Goal: Task Accomplishment & Management: Use online tool/utility

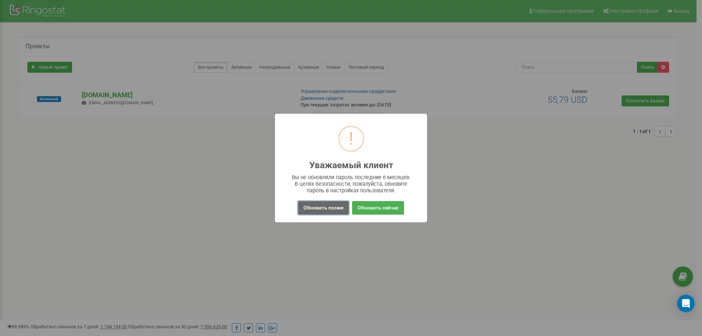
click at [329, 209] on button "Обновить позже" at bounding box center [323, 208] width 51 height 14
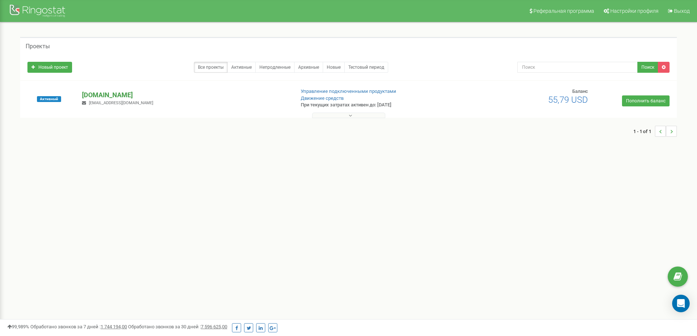
click at [102, 96] on p "[DOMAIN_NAME]" at bounding box center [185, 95] width 207 height 10
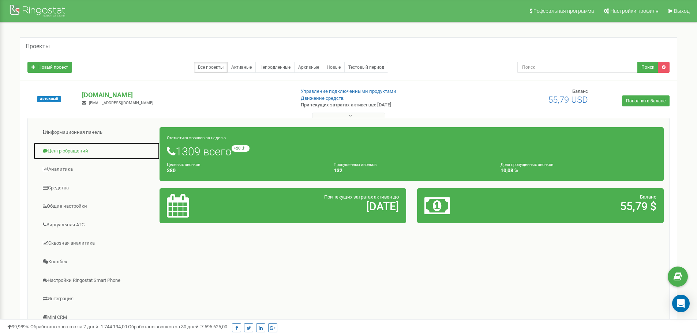
click at [91, 148] on link "Центр обращений" at bounding box center [96, 151] width 127 height 18
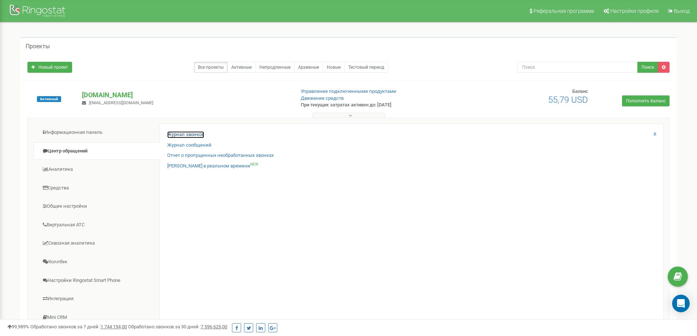
click at [184, 134] on link "Журнал звонков" at bounding box center [185, 134] width 37 height 7
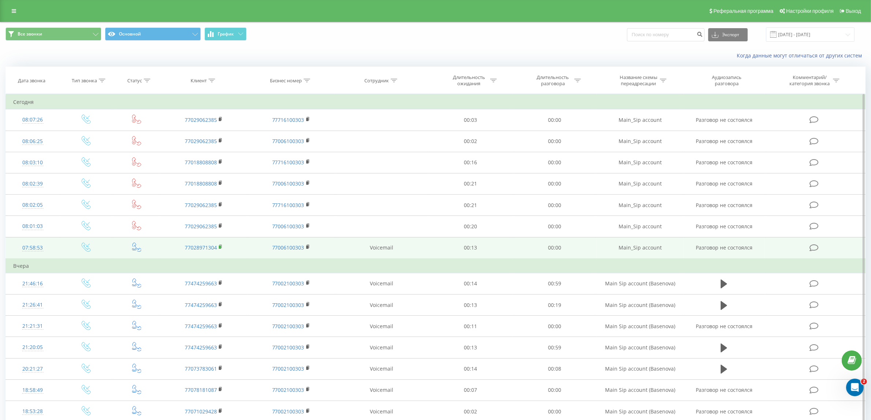
click at [220, 248] on rect at bounding box center [220, 246] width 2 height 3
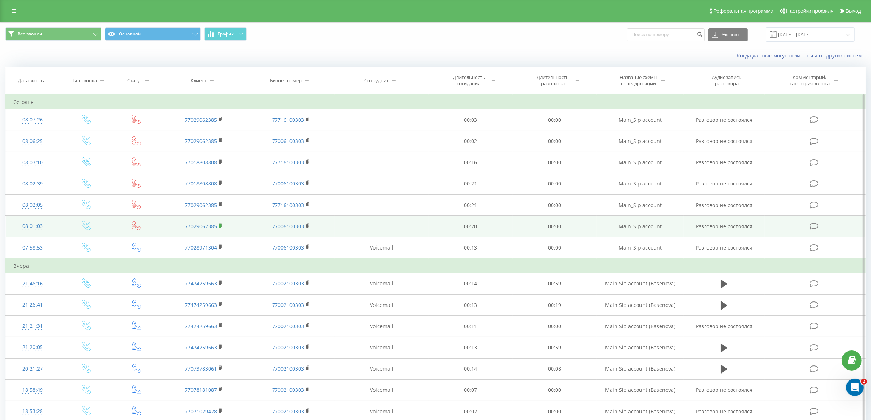
click at [221, 226] on rect at bounding box center [220, 225] width 2 height 3
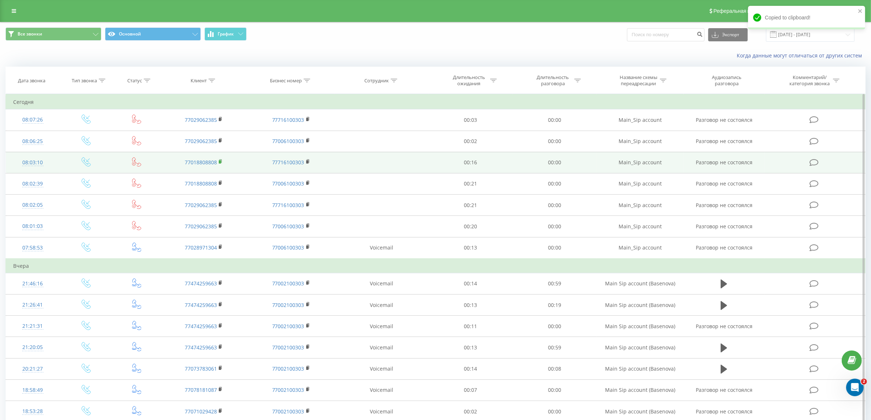
click at [221, 163] on rect at bounding box center [220, 161] width 2 height 3
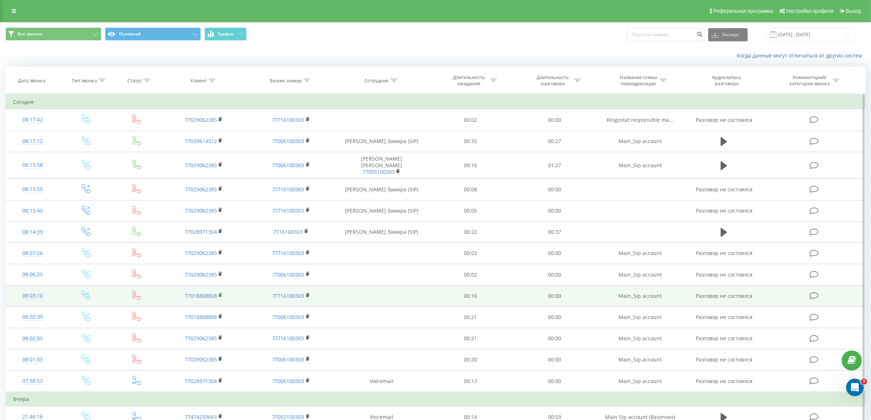
click at [220, 294] on rect at bounding box center [220, 295] width 2 height 3
